Goal: Register for event/course

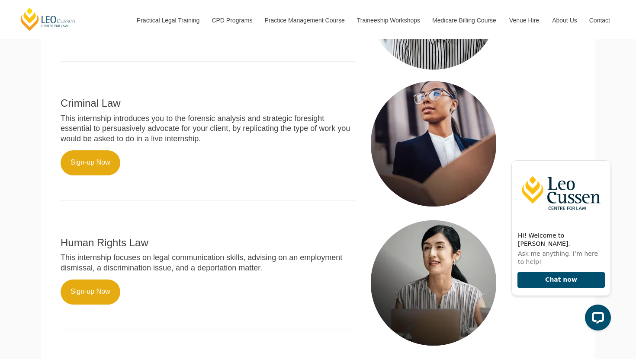
scroll to position [458, 0]
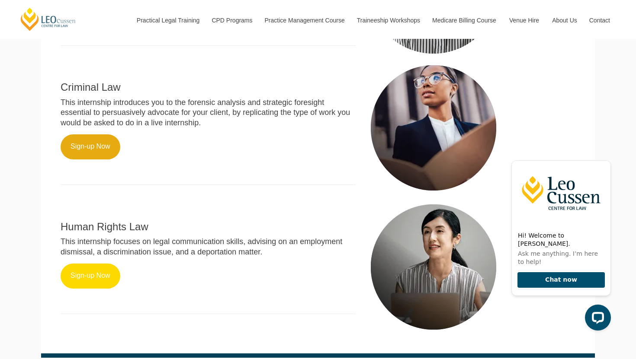
click at [91, 264] on link "Sign-up Now" at bounding box center [91, 276] width 60 height 25
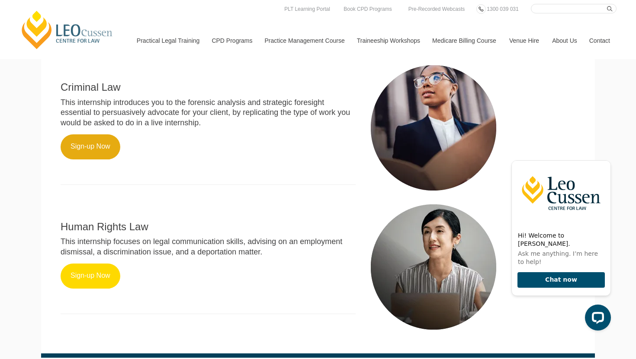
click at [112, 269] on link "Sign-up Now" at bounding box center [91, 276] width 60 height 25
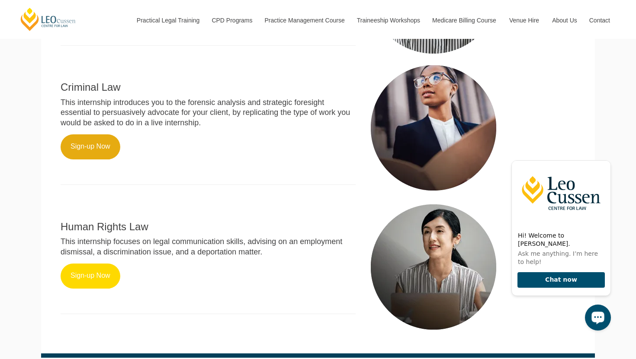
click at [89, 275] on link "Sign-up Now" at bounding box center [91, 276] width 60 height 25
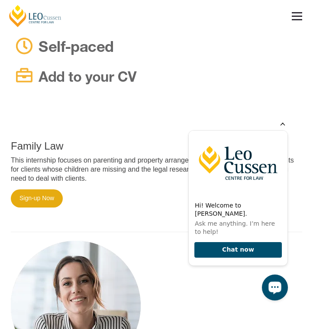
click at [284, 128] on icon "Hide greeting" at bounding box center [282, 123] width 10 height 10
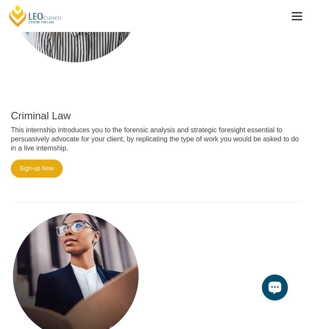
scroll to position [764, 0]
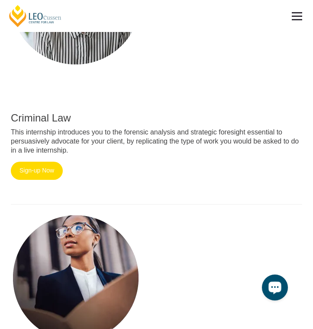
click at [38, 163] on link "Sign-up Now" at bounding box center [37, 171] width 52 height 18
click at [45, 163] on link "Sign-up Now" at bounding box center [37, 171] width 52 height 18
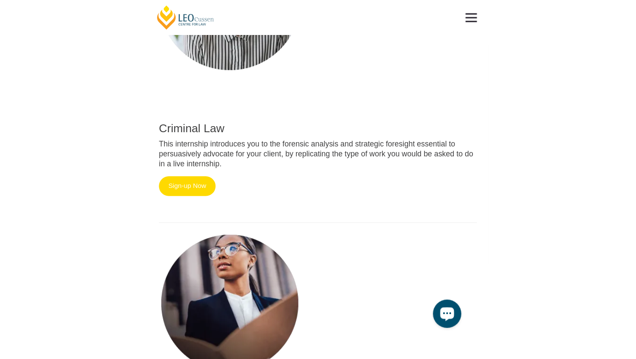
scroll to position [608, 0]
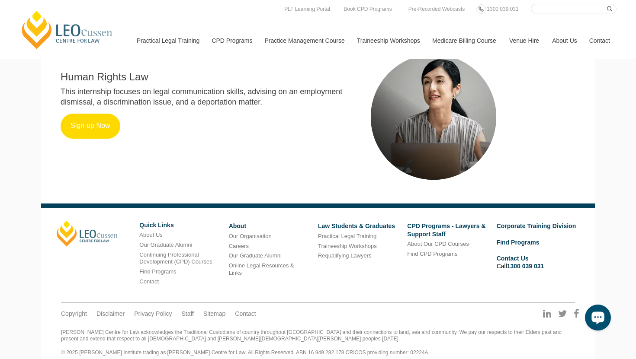
click at [99, 114] on link "Sign-up Now" at bounding box center [91, 126] width 60 height 25
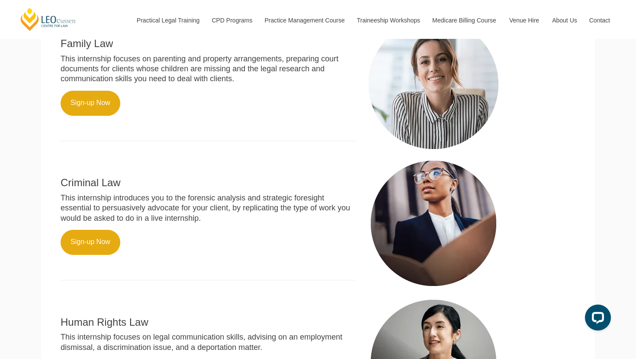
scroll to position [387, 0]
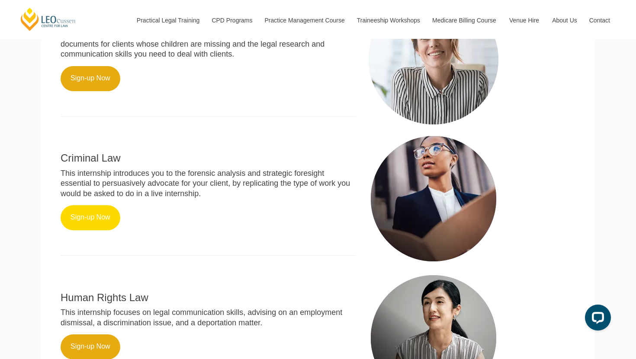
click at [87, 213] on link "Sign-up Now" at bounding box center [91, 217] width 60 height 25
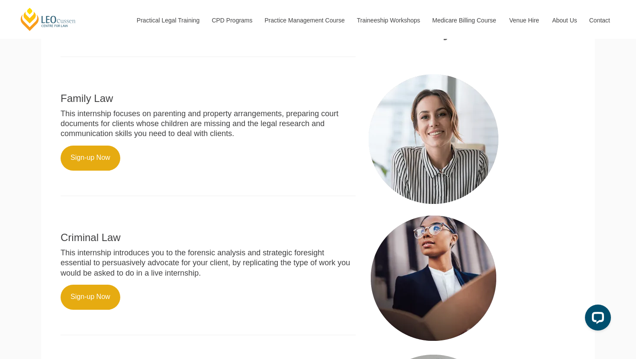
scroll to position [294, 0]
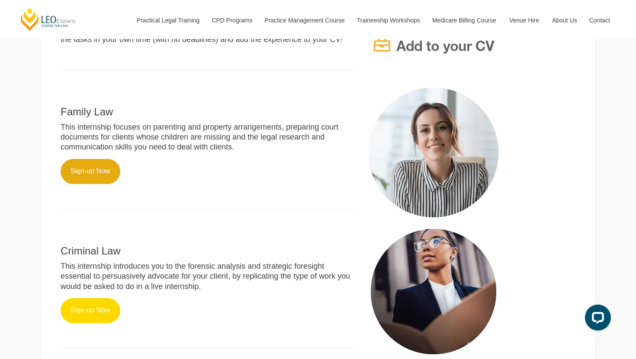
click at [98, 298] on link "Sign-up Now" at bounding box center [91, 310] width 60 height 25
